Goal: Transaction & Acquisition: Purchase product/service

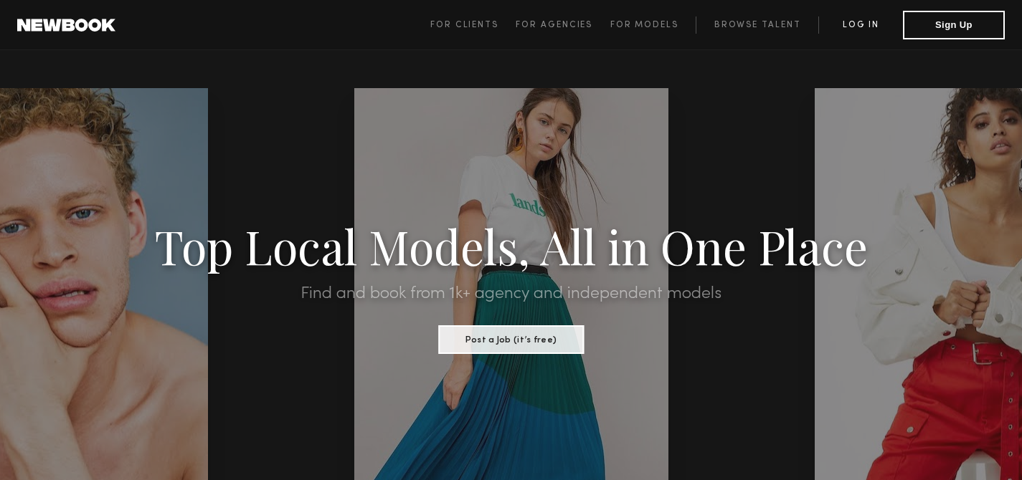
click at [859, 22] on link "Log in" at bounding box center [860, 24] width 85 height 17
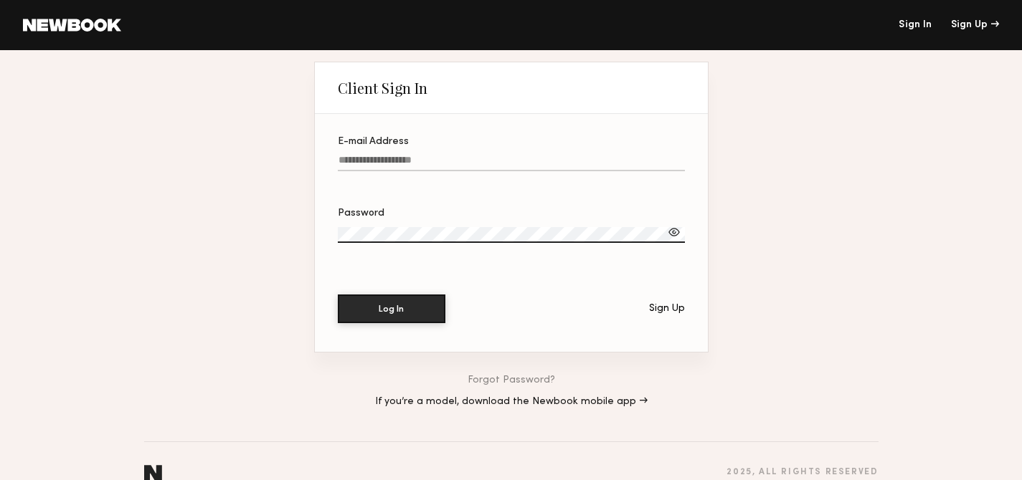
click at [404, 156] on input "E-mail Address" at bounding box center [511, 163] width 347 height 16
type input "**********"
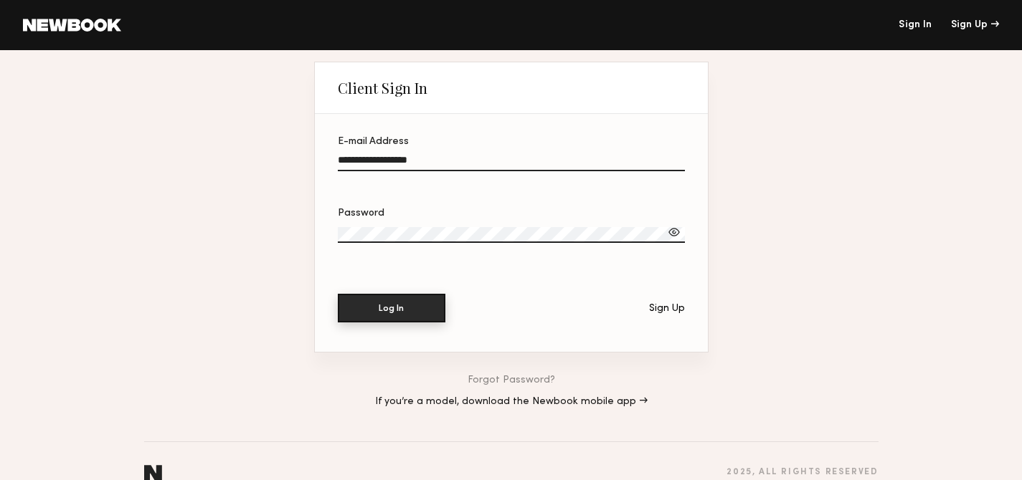
click at [399, 318] on button "Log In" at bounding box center [392, 308] width 108 height 29
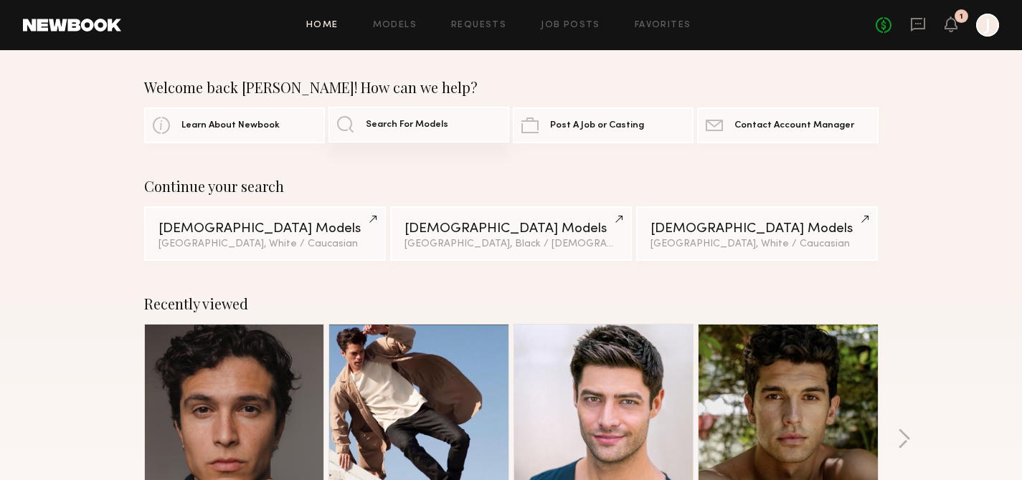
click at [397, 126] on span "Search For Models" at bounding box center [407, 124] width 82 height 9
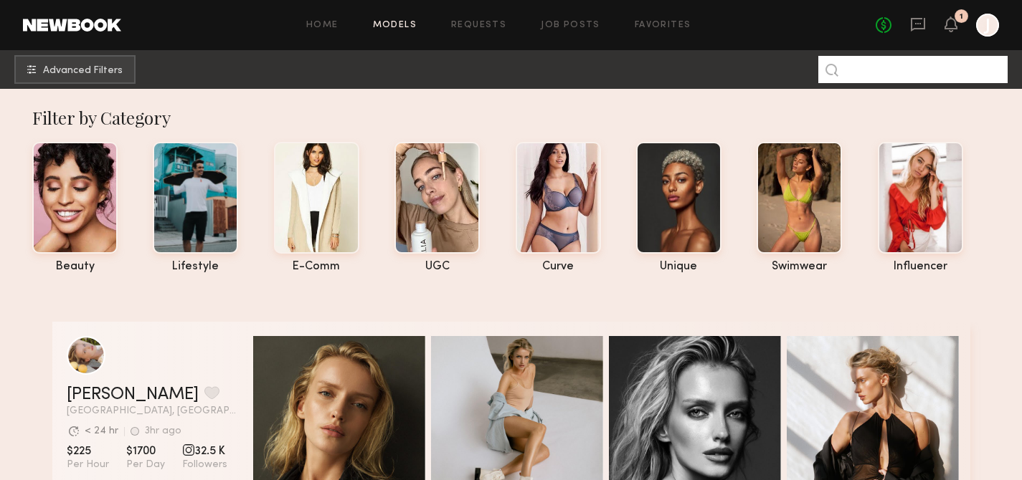
click at [881, 67] on input at bounding box center [912, 69] width 189 height 27
type input "**********"
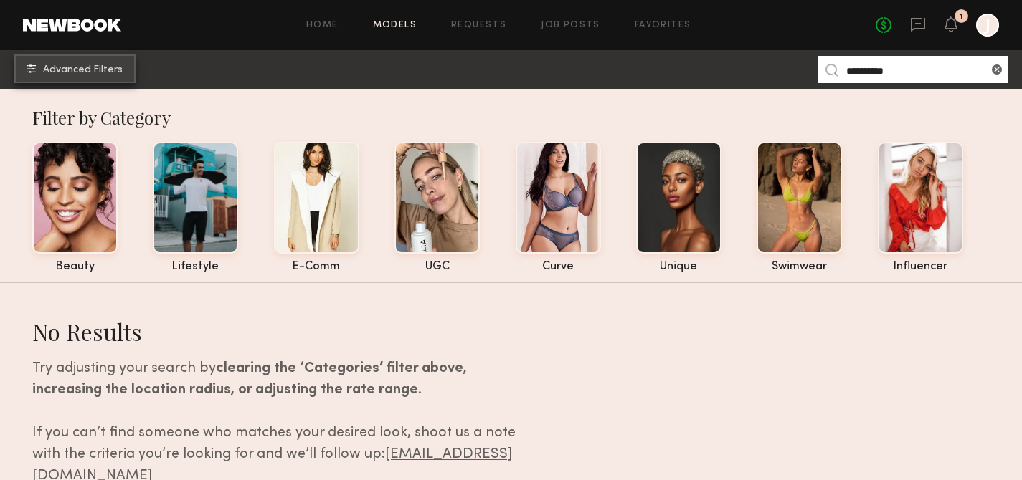
click at [91, 75] on button "Advanced Filters" at bounding box center [74, 68] width 121 height 29
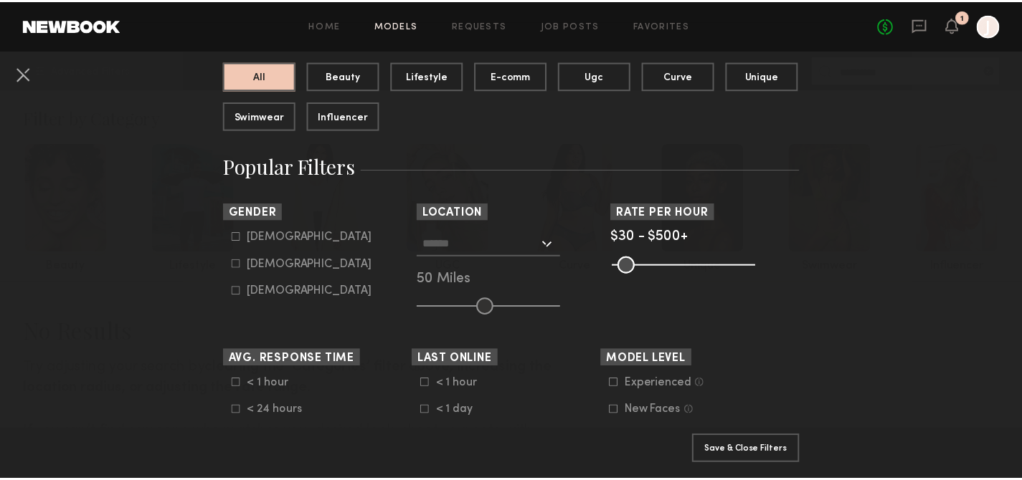
scroll to position [107, 0]
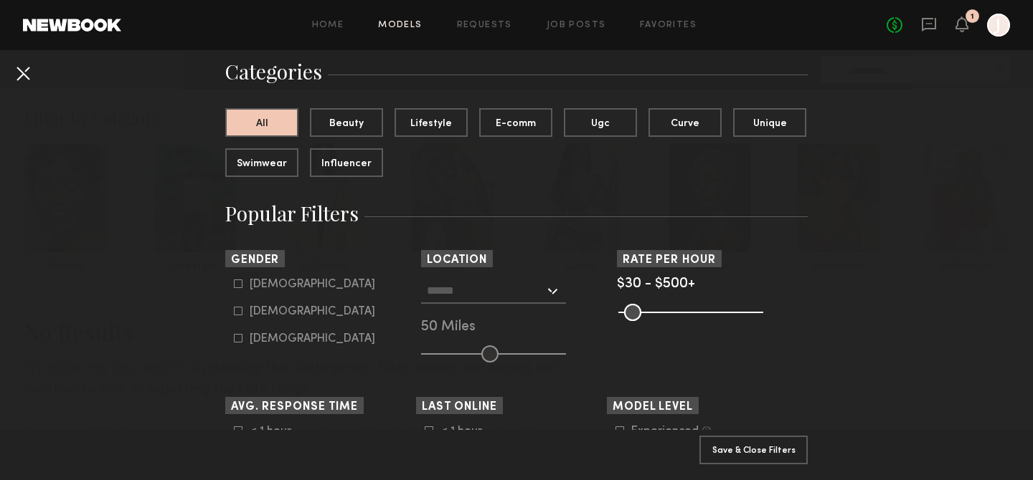
click at [19, 70] on button at bounding box center [22, 73] width 23 height 23
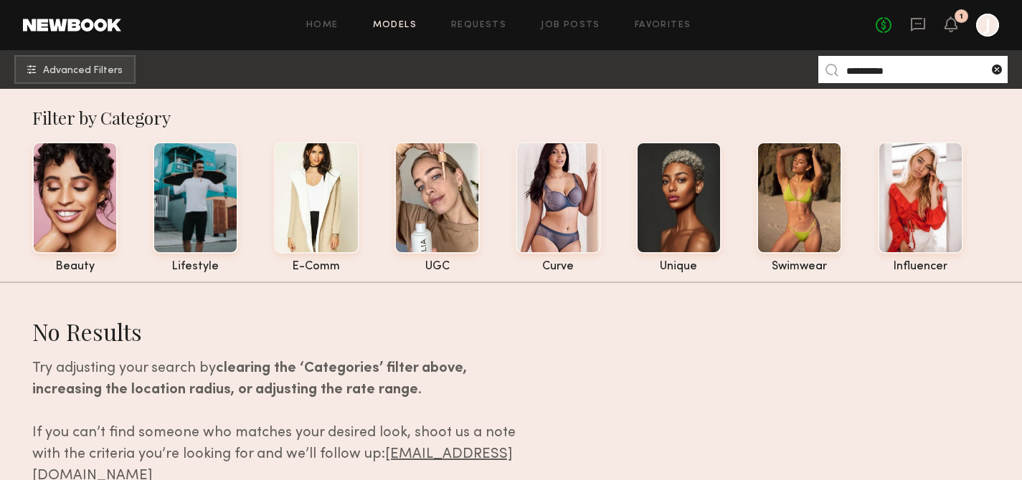
click at [990, 69] on common-icon at bounding box center [997, 69] width 14 height 14
